Goal: Information Seeking & Learning: Find specific page/section

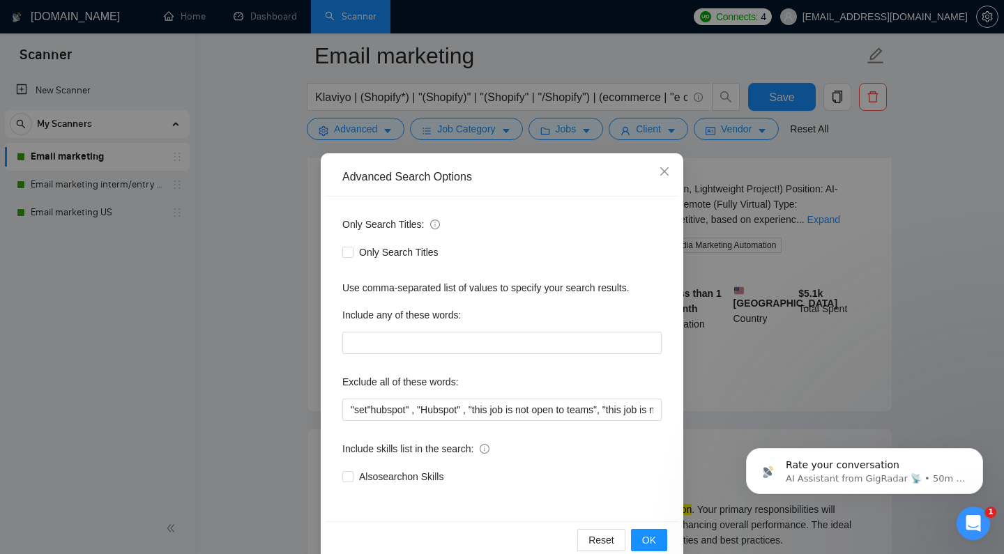
click at [277, 114] on div "Advanced Search Options Only Search Titles: Only Search Titles Use comma-separa…" at bounding box center [502, 277] width 1004 height 554
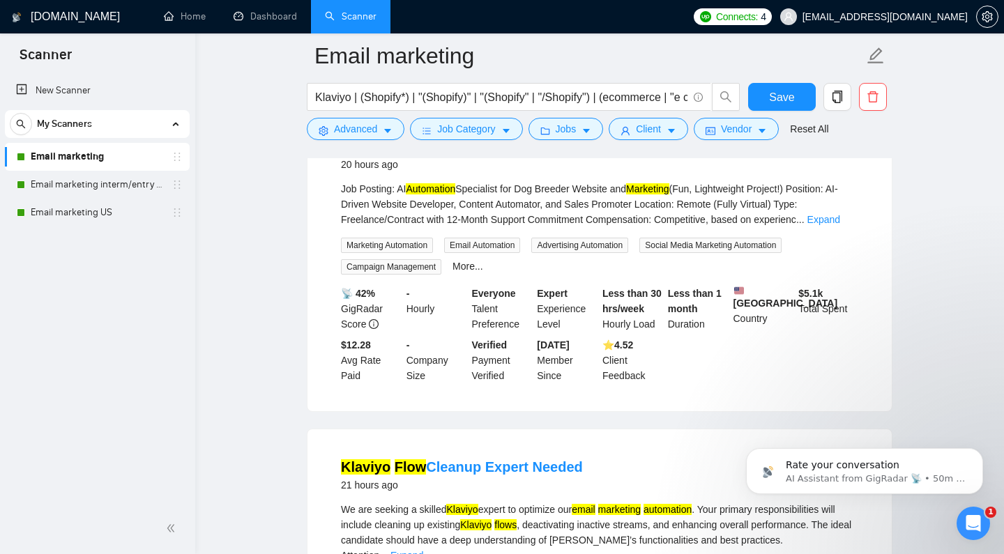
click at [371, 117] on div "Klaviyo | (Shopify*) | "(Shopify)" | "(Shopify" | "/Shopify") | (ecommerce | "e…" at bounding box center [523, 100] width 439 height 35
click at [370, 128] on span "Advanced" at bounding box center [355, 128] width 43 height 15
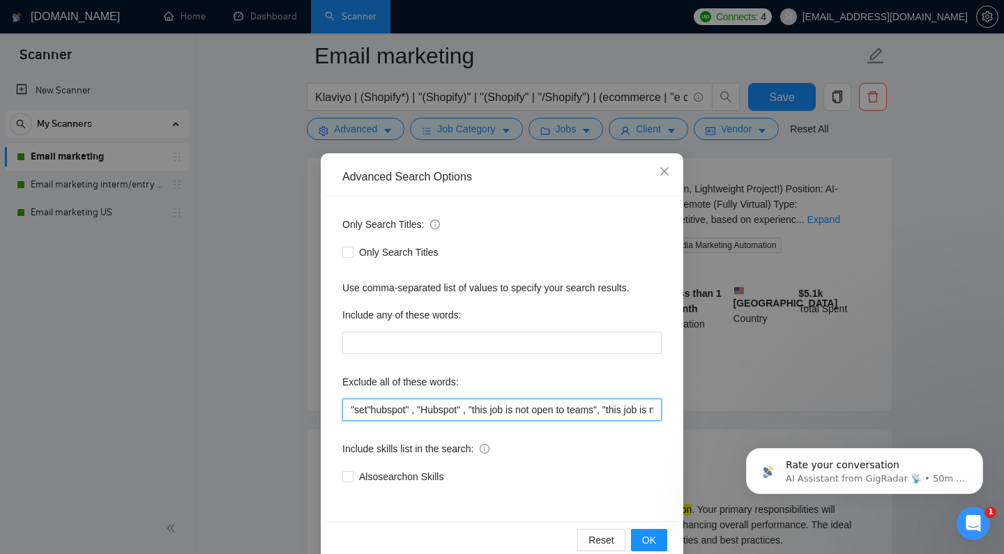
click at [367, 412] on input ""set"hubspot" , "Hubspot" , "this job is not open to teams", "this job is not o…" at bounding box center [501, 410] width 319 height 22
type input ""set up shopify store" , "hubspot" , "Hubspot" , "this job is not open to teams…"
click at [573, 479] on div "Also search on Skills" at bounding box center [501, 476] width 319 height 15
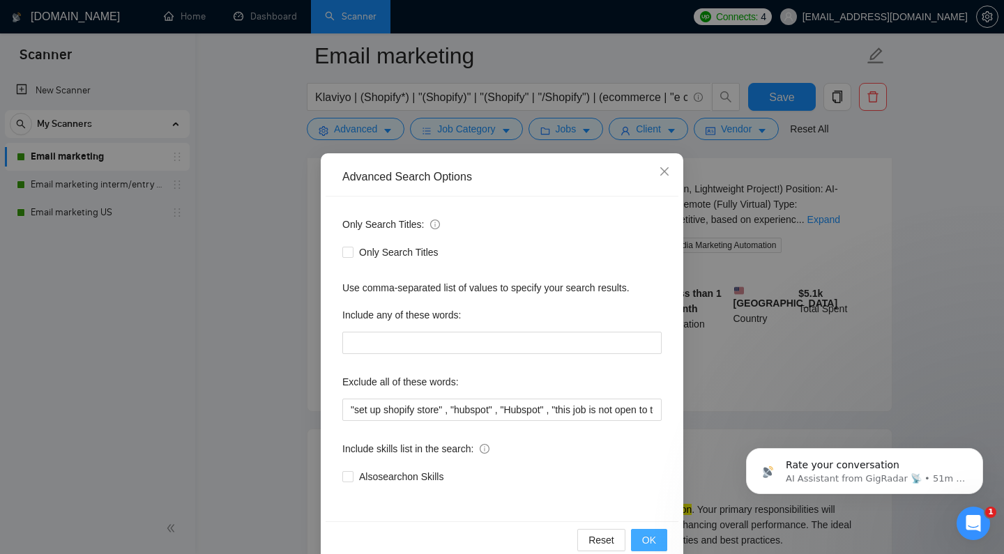
click at [642, 535] on span "OK" at bounding box center [649, 539] width 14 height 15
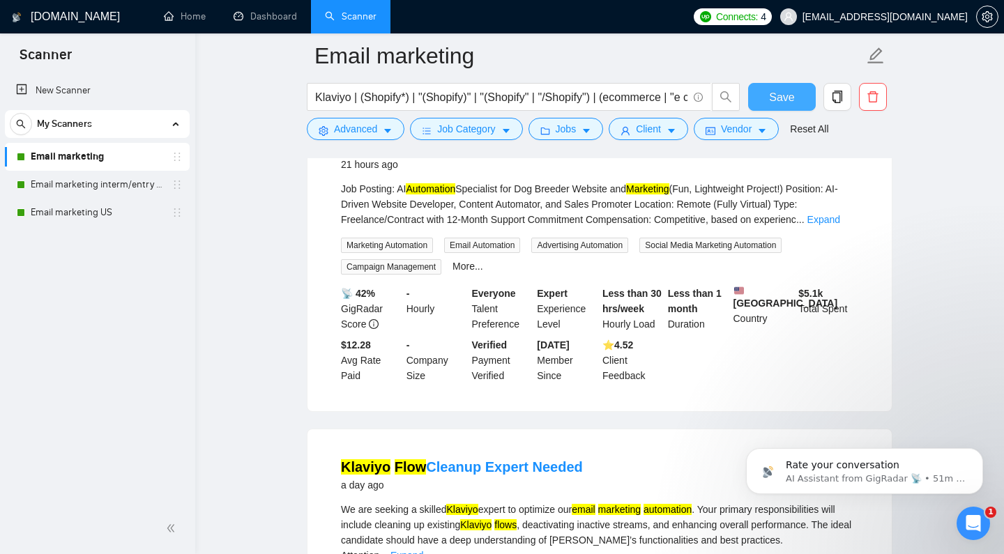
click at [748, 100] on button "Save" at bounding box center [782, 97] width 68 height 28
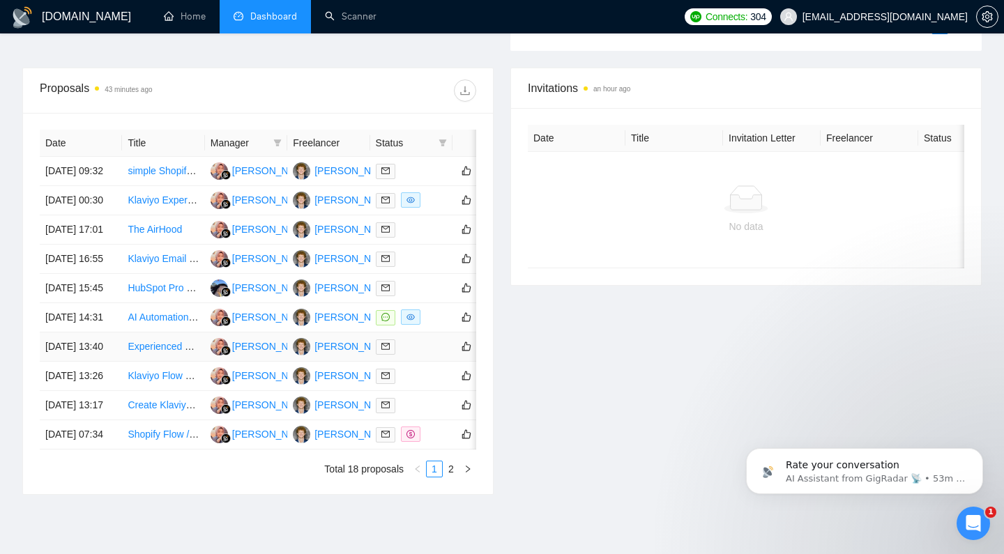
scroll to position [392, 0]
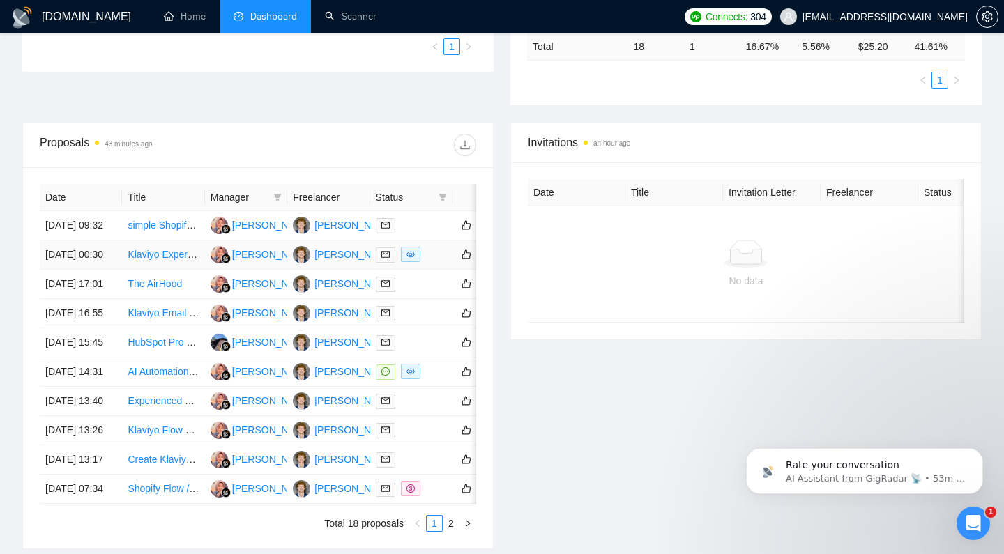
click at [167, 260] on link "Klaviyo Expert Needed for Email & SMS Marketing Optimization" at bounding box center [266, 254] width 276 height 11
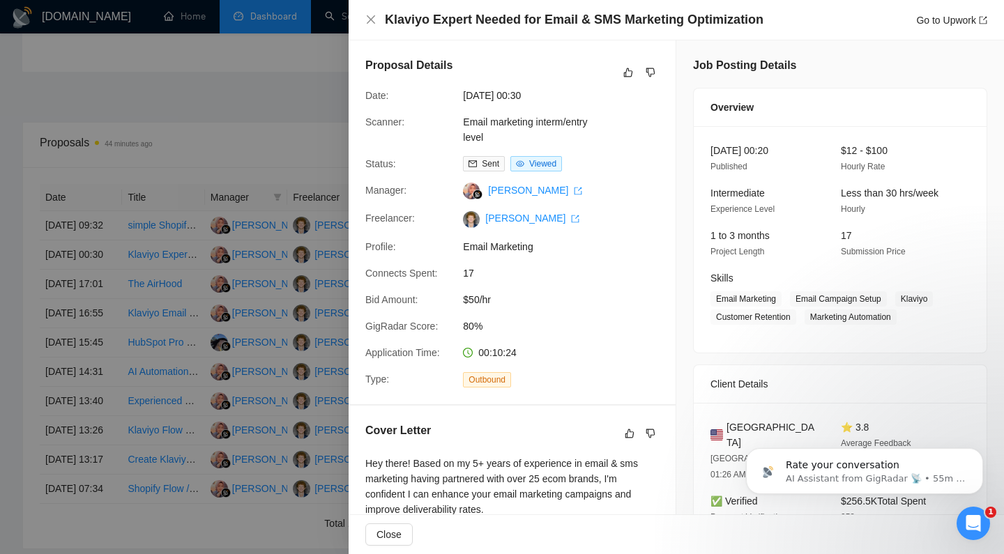
click at [247, 103] on div at bounding box center [502, 277] width 1004 height 554
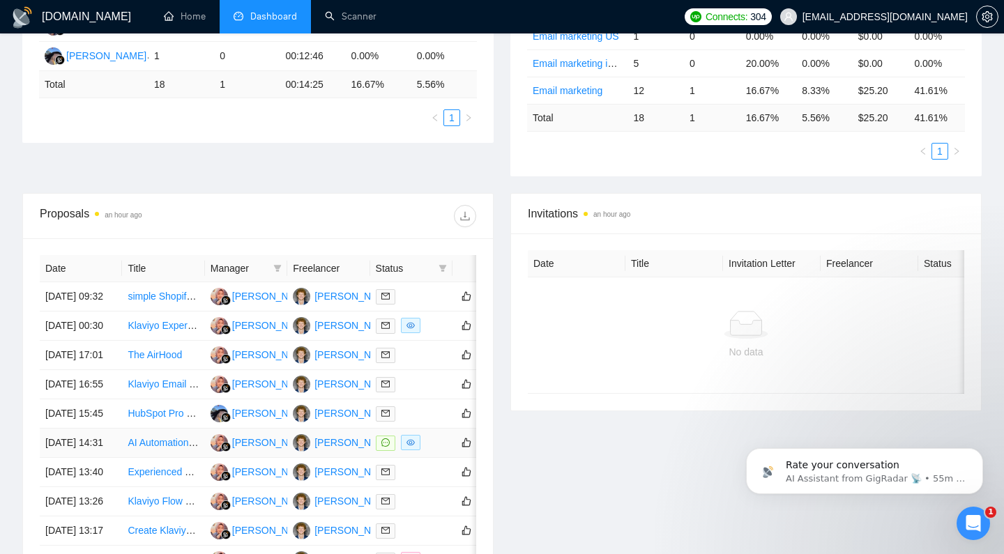
scroll to position [319, 0]
